Goal: Task Accomplishment & Management: Manage account settings

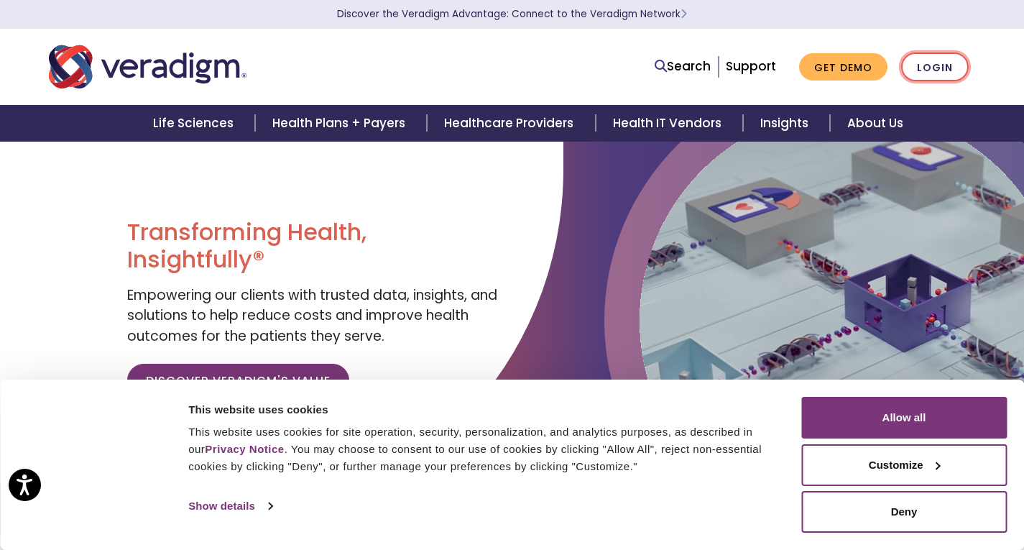
click at [912, 67] on link "Login" at bounding box center [935, 66] width 68 height 29
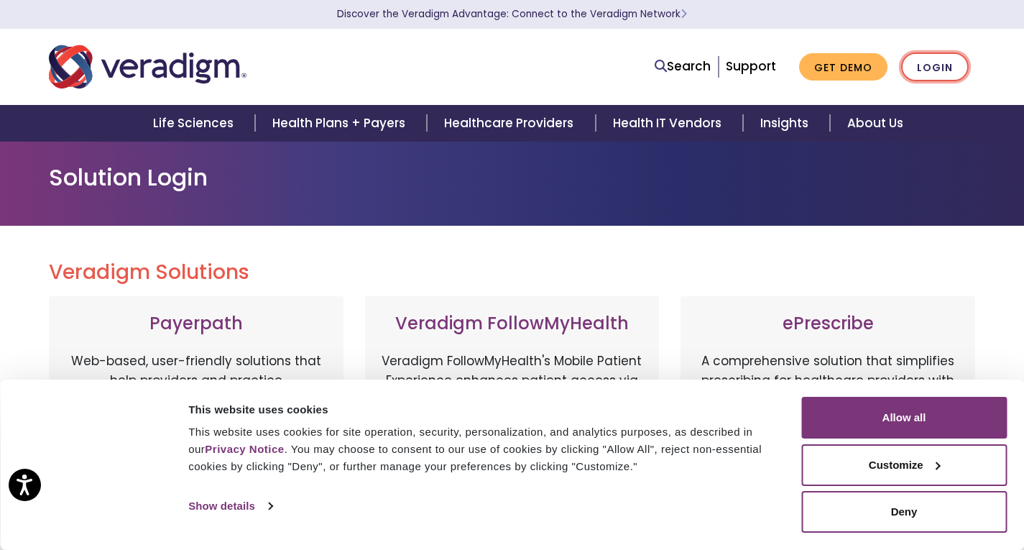
click at [928, 73] on link "Login" at bounding box center [935, 66] width 68 height 29
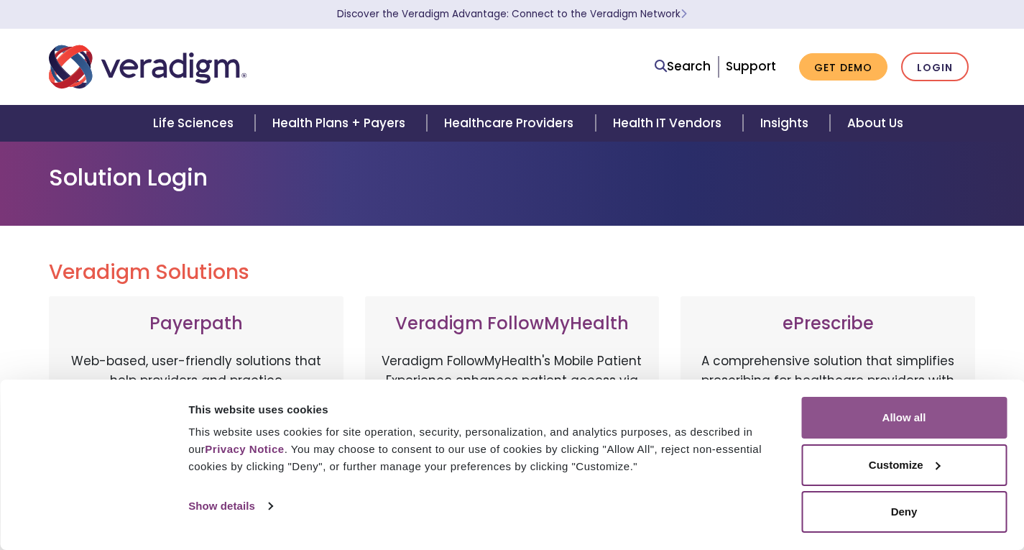
click at [873, 425] on button "Allow all" at bounding box center [904, 418] width 206 height 42
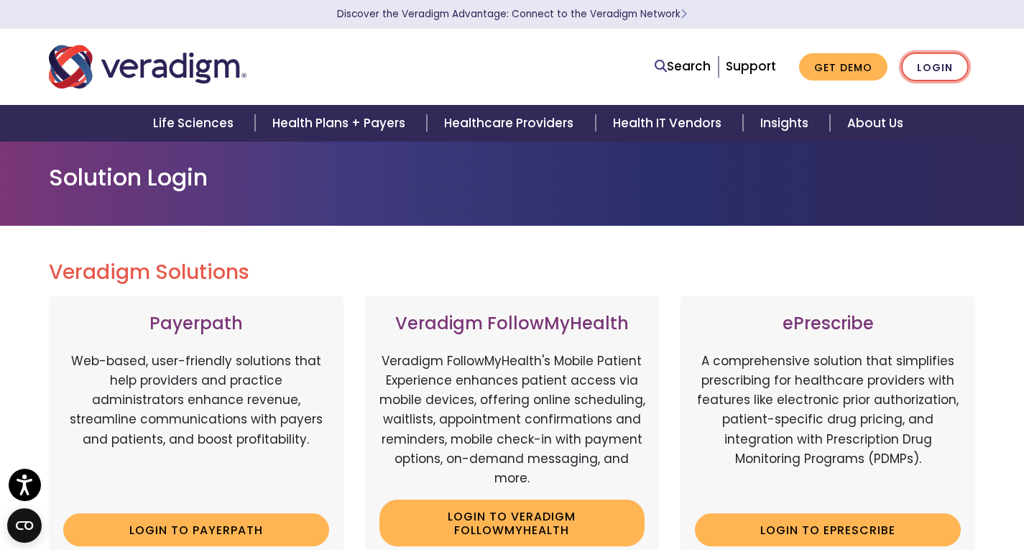
click at [918, 65] on link "Login" at bounding box center [935, 66] width 68 height 29
click at [661, 275] on h2 "Veradigm Solutions" at bounding box center [512, 272] width 927 height 24
click at [695, 280] on h2 "Veradigm Solutions" at bounding box center [512, 272] width 927 height 24
